Goal: Task Accomplishment & Management: Use online tool/utility

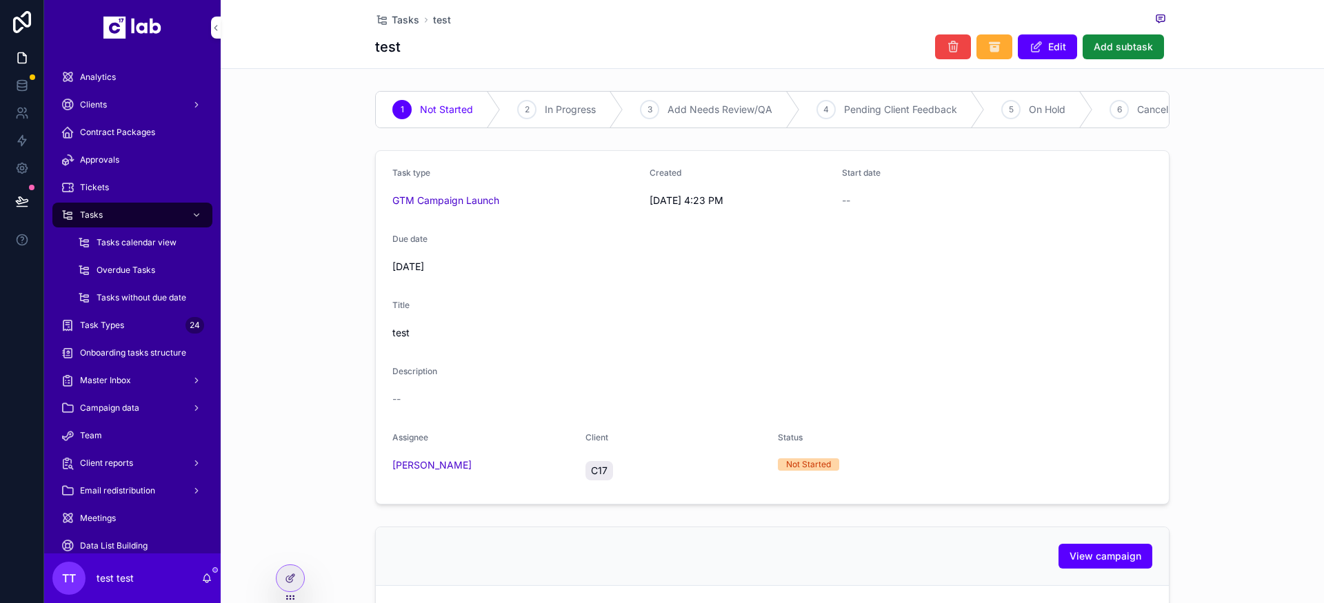
scroll to position [428, 0]
